Goal: Task Accomplishment & Management: Manage account settings

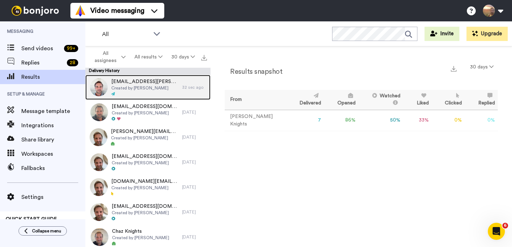
click at [160, 88] on span "Created by [PERSON_NAME]" at bounding box center [144, 88] width 67 height 6
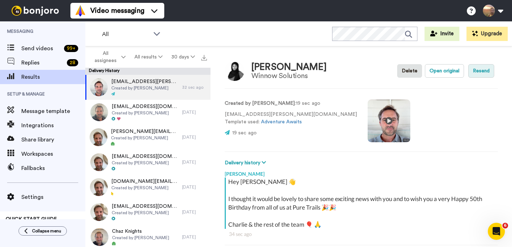
click at [476, 69] on button "Resend" at bounding box center [482, 71] width 26 height 14
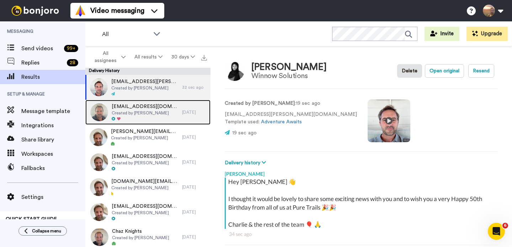
click at [147, 111] on span "Created by [PERSON_NAME]" at bounding box center [145, 113] width 67 height 6
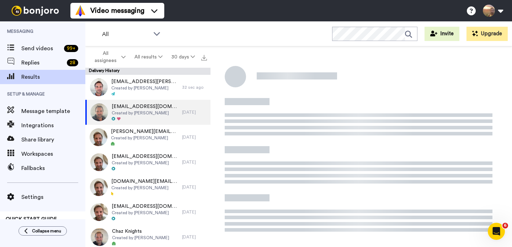
type textarea "x"
